Goal: Task Accomplishment & Management: Manage account settings

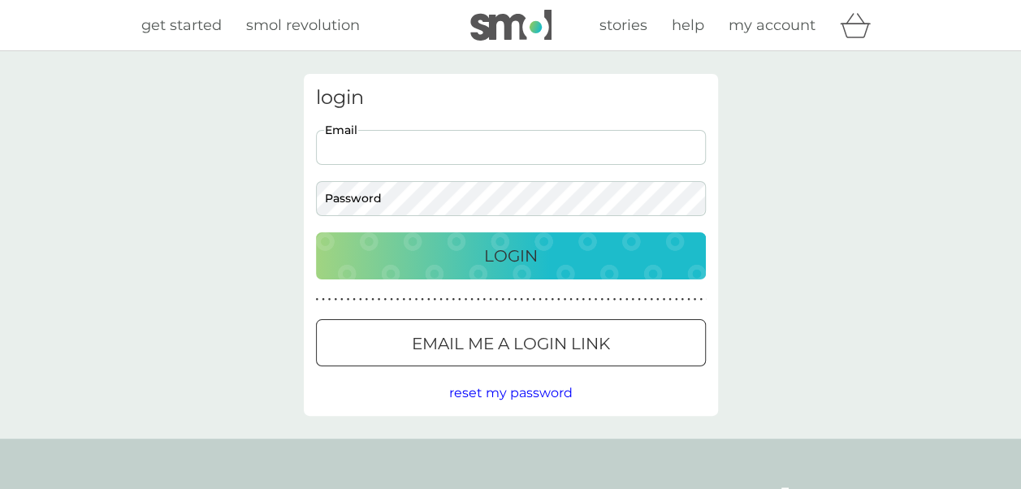
click at [434, 136] on input "Email" at bounding box center [511, 147] width 390 height 35
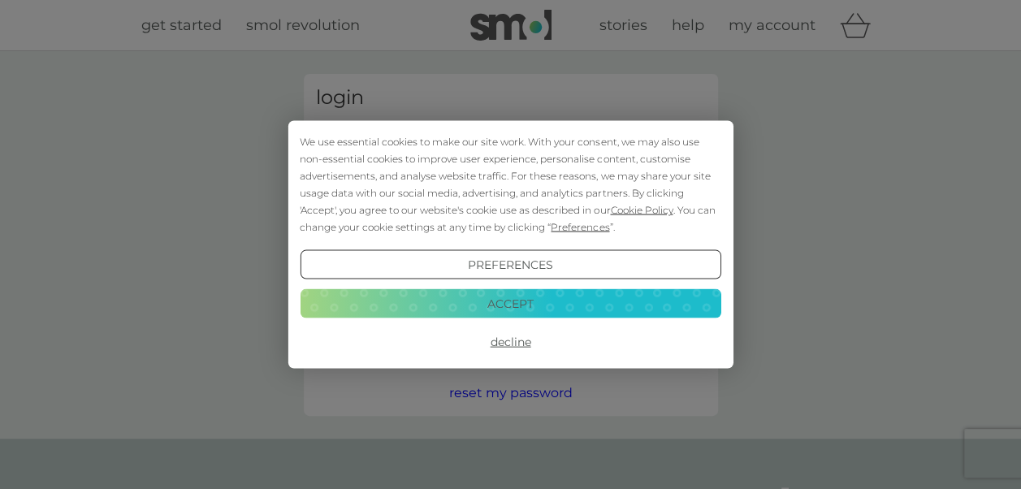
type input "[EMAIL_ADDRESS][DOMAIN_NAME]"
click at [507, 300] on button "Accept" at bounding box center [510, 302] width 421 height 29
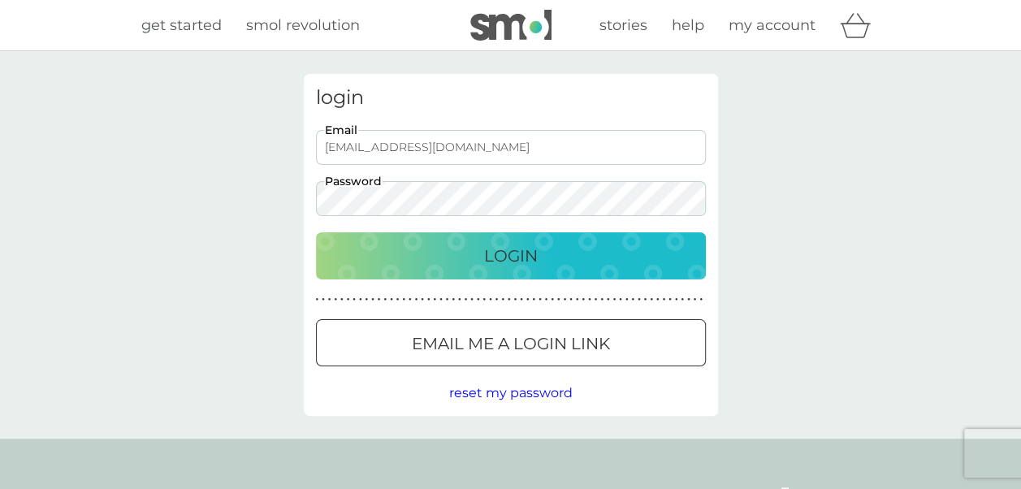
click at [316, 232] on button "Login" at bounding box center [511, 255] width 390 height 47
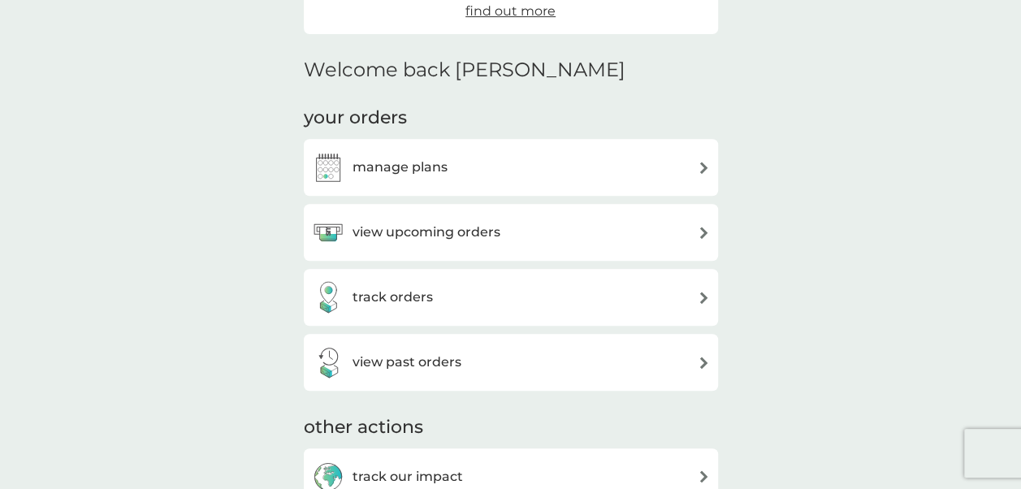
scroll to position [325, 0]
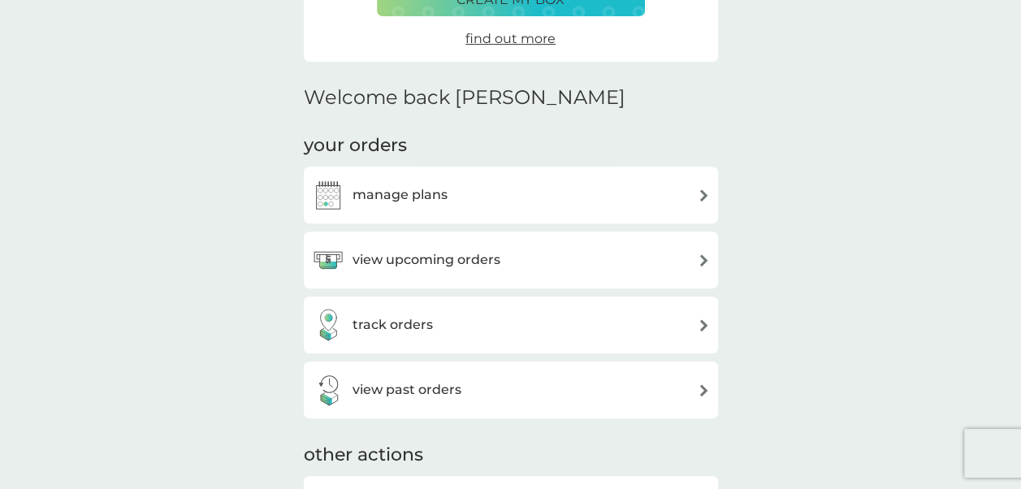
click at [646, 268] on div "view upcoming orders" at bounding box center [511, 260] width 398 height 32
click at [498, 198] on div "manage plans" at bounding box center [511, 195] width 398 height 32
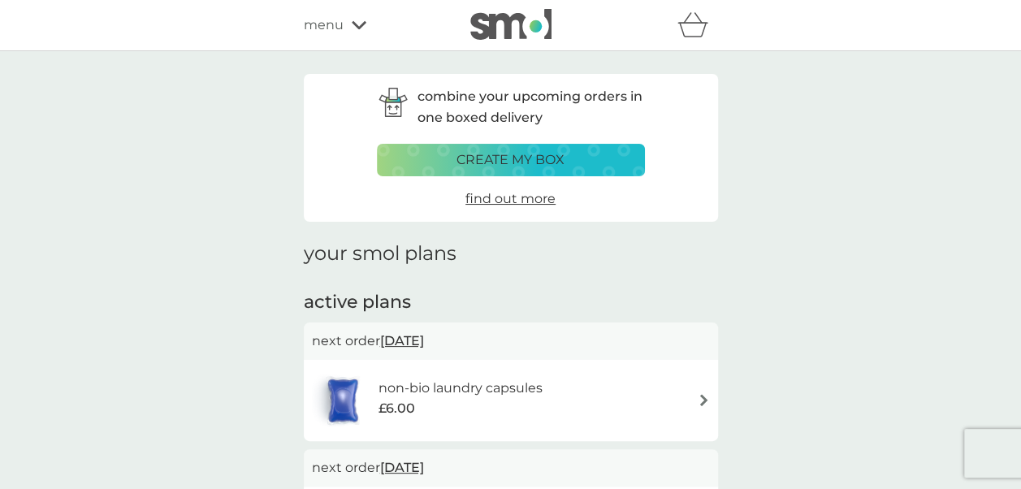
click at [330, 31] on span "menu" at bounding box center [324, 25] width 40 height 21
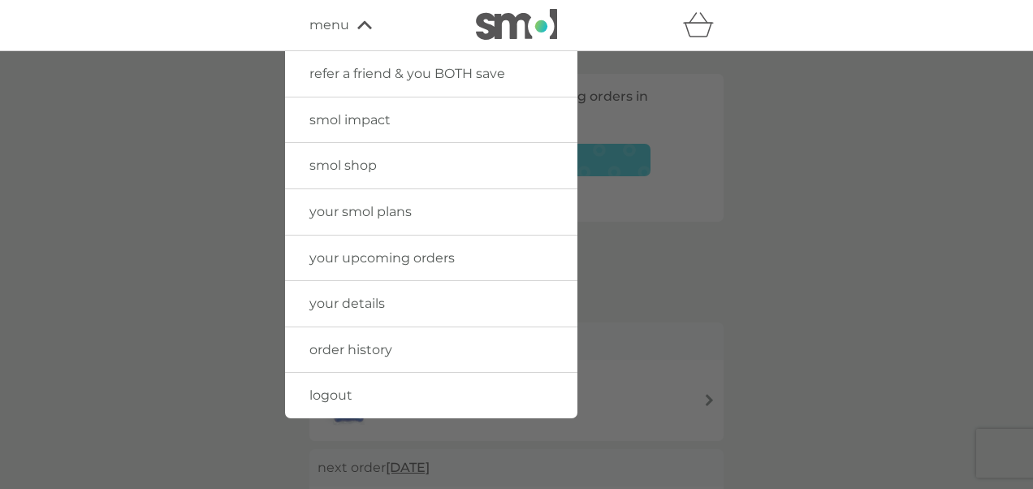
click at [351, 162] on span "smol shop" at bounding box center [342, 165] width 67 height 15
